Goal: Navigation & Orientation: Find specific page/section

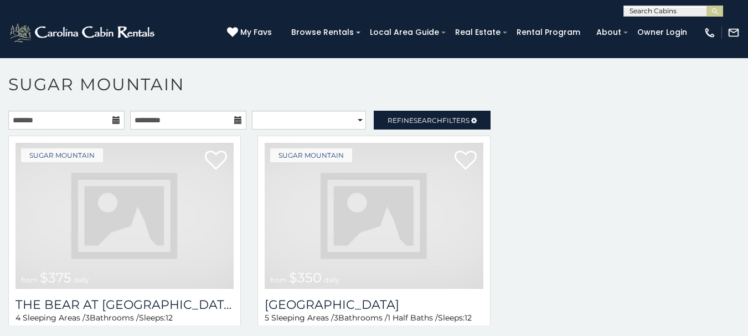
scroll to position [1975, 0]
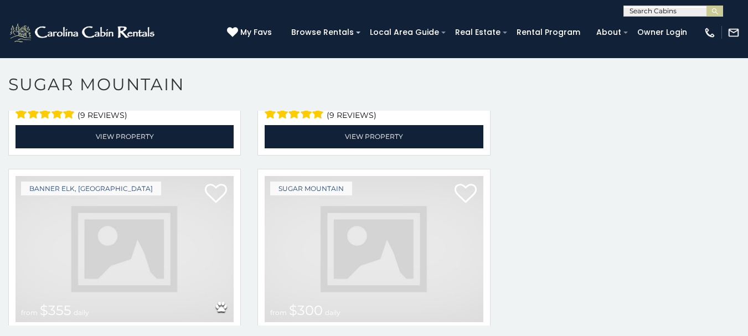
click at [141, 176] on img at bounding box center [125, 249] width 218 height 146
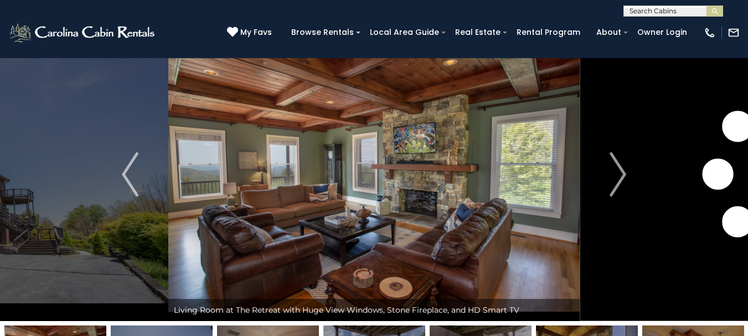
scroll to position [40, 0]
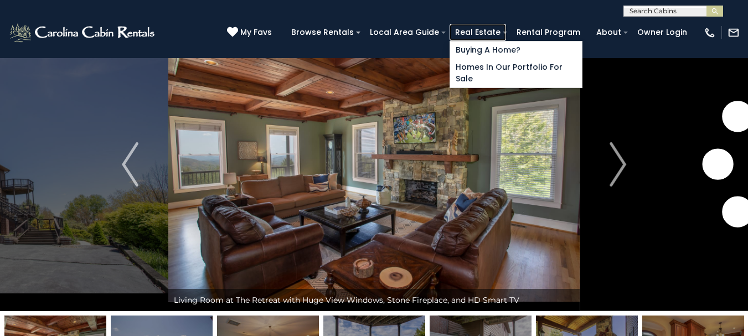
click at [506, 32] on link "Real Estate" at bounding box center [478, 32] width 56 height 17
